Goal: Transaction & Acquisition: Purchase product/service

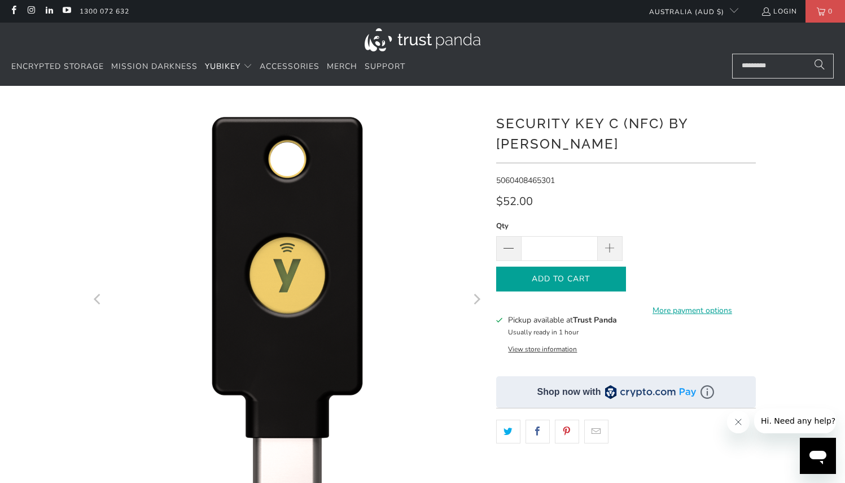
click at [576, 274] on span "Add to Cart" at bounding box center [561, 279] width 106 height 10
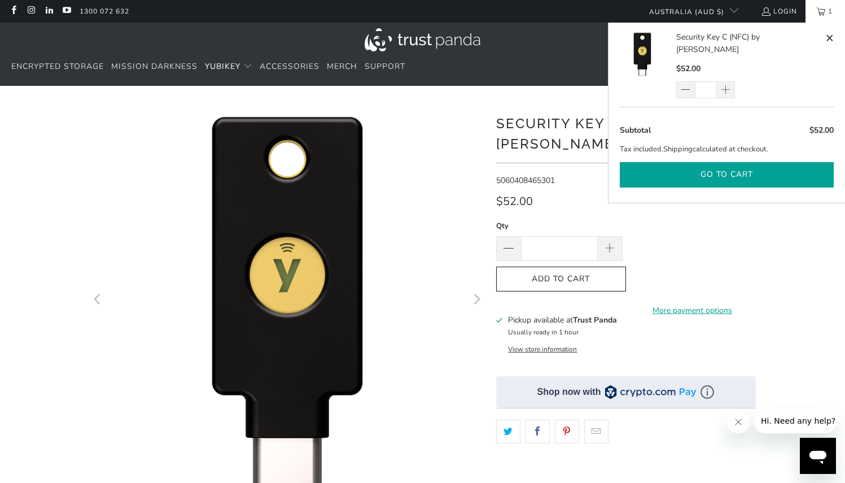
click at [722, 166] on button "Go to cart" at bounding box center [727, 174] width 214 height 25
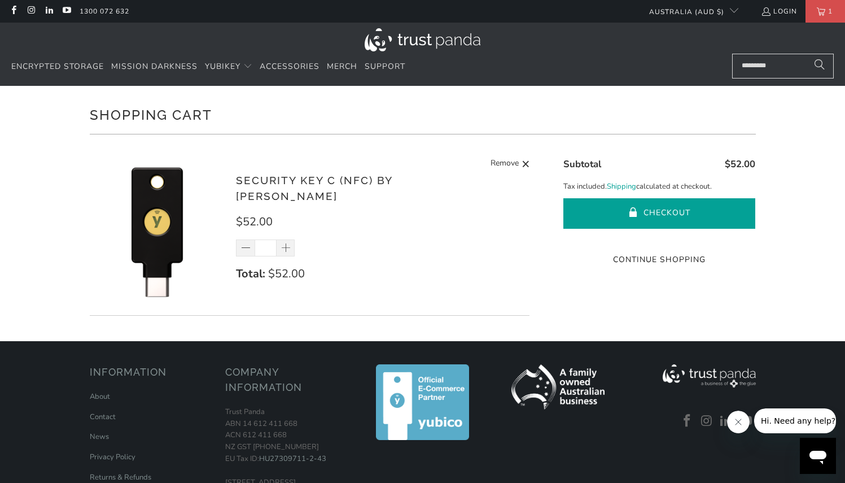
click at [656, 214] on button "Checkout" at bounding box center [660, 213] width 192 height 30
